Goal: Task Accomplishment & Management: Use online tool/utility

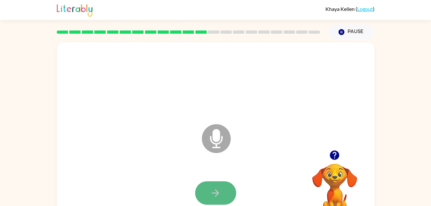
click at [209, 186] on button "button" at bounding box center [215, 192] width 41 height 23
click at [221, 191] on button "button" at bounding box center [215, 192] width 41 height 23
click at [221, 187] on button "button" at bounding box center [215, 192] width 41 height 23
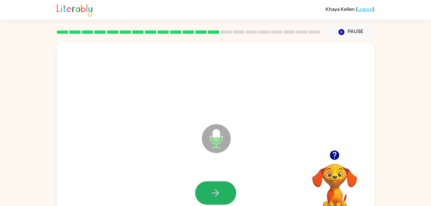
click at [221, 187] on button "button" at bounding box center [215, 192] width 41 height 23
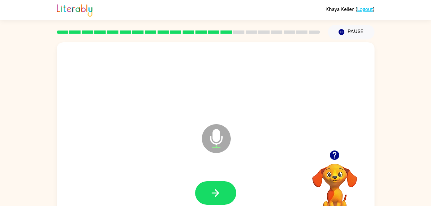
click at [333, 157] on icon "button" at bounding box center [334, 155] width 9 height 9
click at [210, 197] on icon "button" at bounding box center [215, 192] width 11 height 11
click at [209, 196] on button "button" at bounding box center [215, 192] width 41 height 23
click at [209, 196] on div at bounding box center [215, 192] width 41 height 23
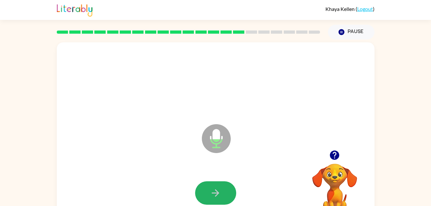
click at [209, 196] on button "button" at bounding box center [215, 192] width 41 height 23
click at [208, 198] on button "button" at bounding box center [215, 192] width 41 height 23
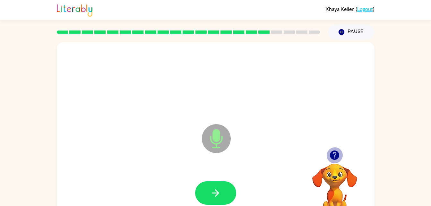
click at [334, 156] on icon "button" at bounding box center [334, 155] width 11 height 11
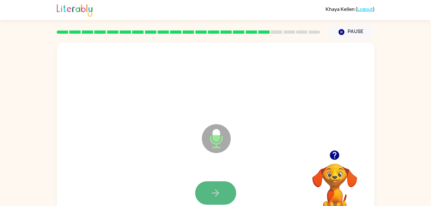
click at [223, 191] on button "button" at bounding box center [215, 192] width 41 height 23
click at [203, 187] on button "button" at bounding box center [215, 192] width 41 height 23
click at [208, 187] on button "button" at bounding box center [215, 192] width 41 height 23
click at [208, 187] on div at bounding box center [215, 193] width 305 height 53
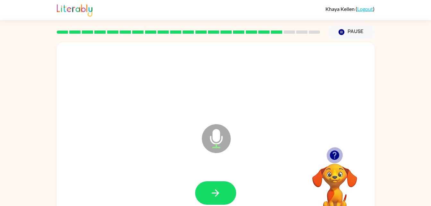
click at [333, 157] on icon "button" at bounding box center [334, 155] width 9 height 9
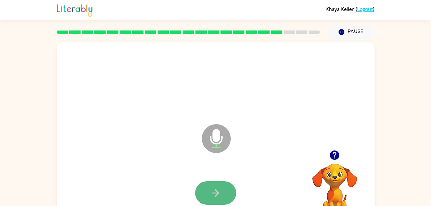
click at [223, 186] on button "button" at bounding box center [215, 192] width 41 height 23
click at [227, 187] on button "button" at bounding box center [215, 192] width 41 height 23
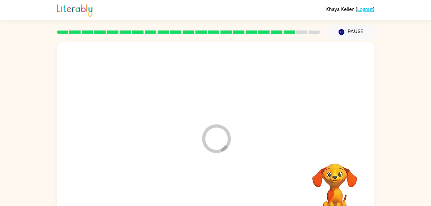
click at [227, 187] on div at bounding box center [215, 193] width 305 height 53
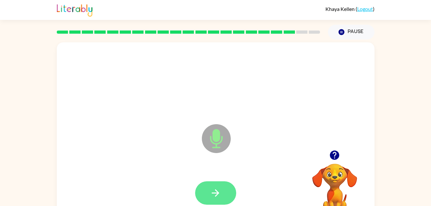
click at [226, 187] on button "button" at bounding box center [215, 192] width 41 height 23
click at [226, 187] on div at bounding box center [215, 192] width 41 height 23
click at [226, 187] on button "button" at bounding box center [215, 192] width 41 height 23
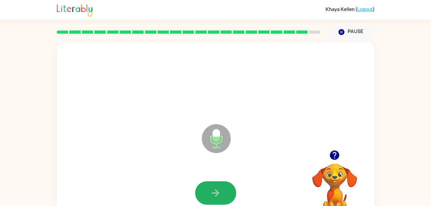
click at [226, 187] on button "button" at bounding box center [215, 192] width 41 height 23
click at [226, 187] on div at bounding box center [215, 192] width 41 height 23
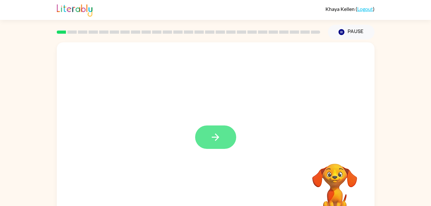
click at [231, 135] on button "button" at bounding box center [215, 136] width 41 height 23
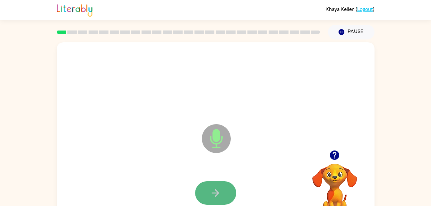
click at [207, 194] on button "button" at bounding box center [215, 192] width 41 height 23
click at [215, 195] on icon "button" at bounding box center [215, 192] width 11 height 11
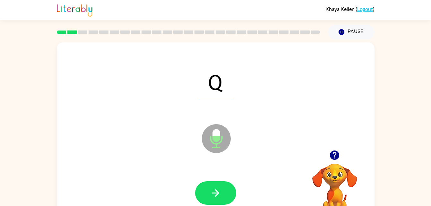
drag, startPoint x: 215, startPoint y: 195, endPoint x: 173, endPoint y: 160, distance: 55.4
click at [173, 160] on div "Q Microphone The Microphone is here when it is your turn to talk" at bounding box center [216, 133] width 318 height 183
click at [217, 194] on icon "button" at bounding box center [215, 192] width 11 height 11
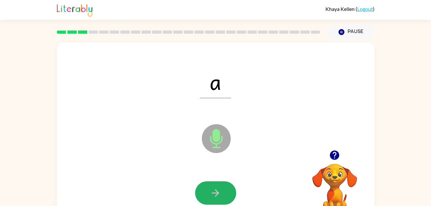
click at [217, 194] on icon "button" at bounding box center [215, 192] width 11 height 11
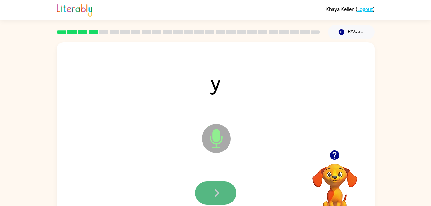
click at [215, 194] on icon "button" at bounding box center [215, 192] width 11 height 11
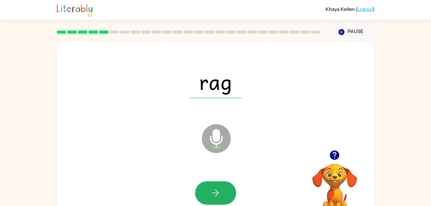
click at [215, 194] on icon "button" at bounding box center [215, 192] width 11 height 11
click at [215, 194] on div at bounding box center [215, 192] width 41 height 23
click at [215, 194] on icon "button" at bounding box center [215, 192] width 11 height 11
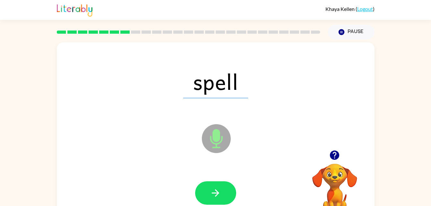
click at [215, 194] on icon "button" at bounding box center [215, 192] width 11 height 11
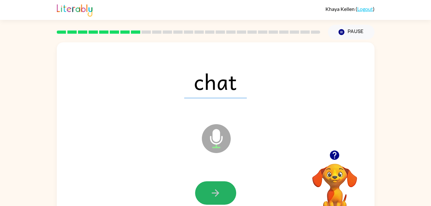
click at [215, 194] on icon "button" at bounding box center [215, 192] width 11 height 11
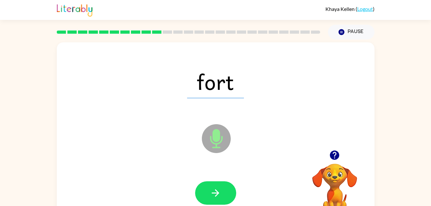
click at [215, 194] on icon "button" at bounding box center [215, 192] width 11 height 11
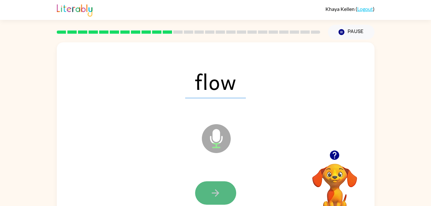
click at [223, 194] on button "button" at bounding box center [215, 192] width 41 height 23
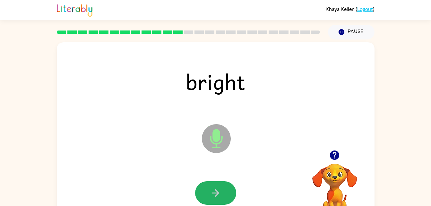
click at [223, 194] on button "button" at bounding box center [215, 192] width 41 height 23
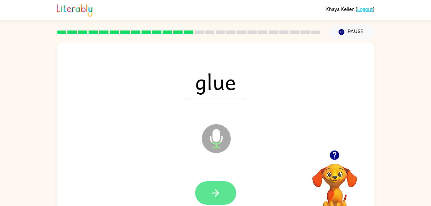
click at [224, 199] on button "button" at bounding box center [215, 192] width 41 height 23
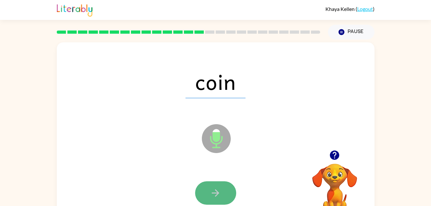
click at [223, 192] on button "button" at bounding box center [215, 192] width 41 height 23
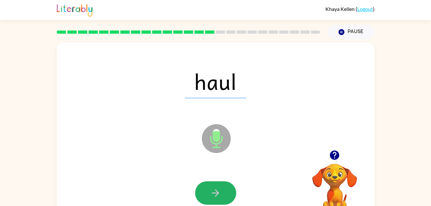
click at [223, 192] on button "button" at bounding box center [215, 192] width 41 height 23
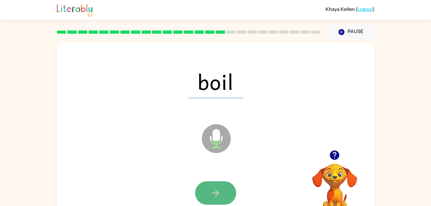
click at [220, 184] on button "button" at bounding box center [215, 192] width 41 height 23
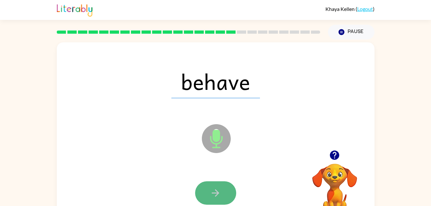
click at [220, 185] on button "button" at bounding box center [215, 192] width 41 height 23
click at [220, 185] on div at bounding box center [215, 192] width 41 height 23
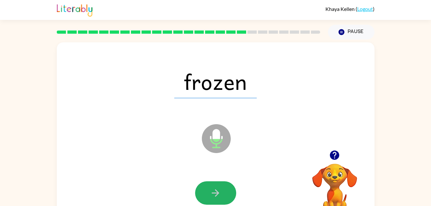
click at [220, 185] on button "button" at bounding box center [215, 192] width 41 height 23
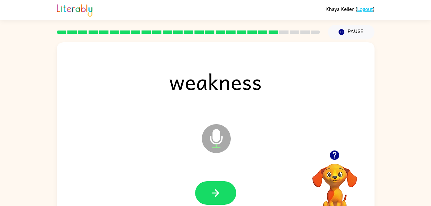
click at [220, 185] on button "button" at bounding box center [215, 192] width 41 height 23
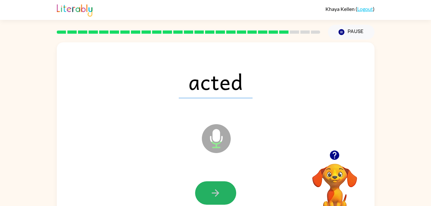
click at [220, 185] on button "button" at bounding box center [215, 192] width 41 height 23
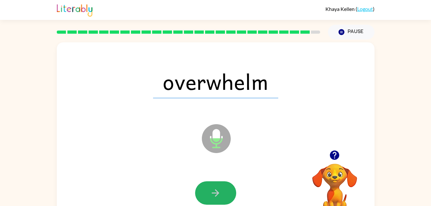
click at [220, 185] on button "button" at bounding box center [215, 192] width 41 height 23
